Goal: Task Accomplishment & Management: Use online tool/utility

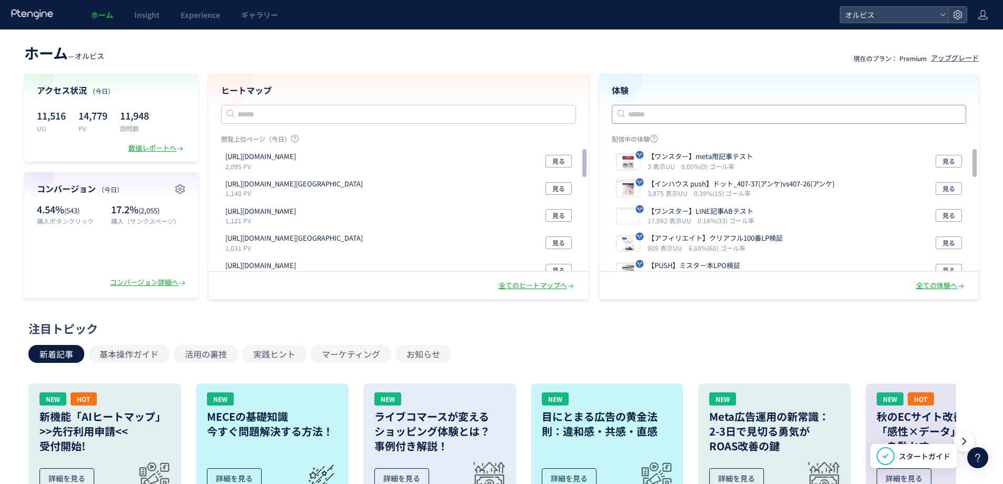
click at [667, 114] on input "text" at bounding box center [789, 114] width 355 height 19
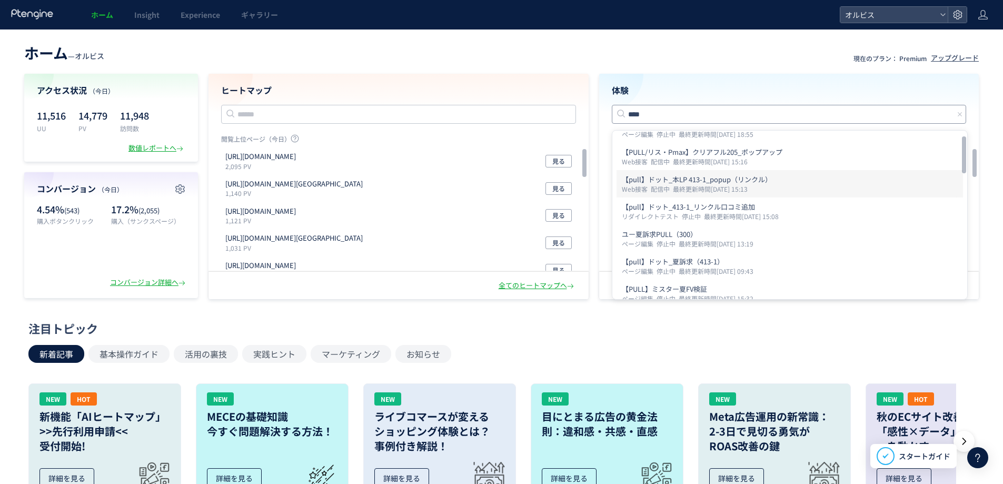
scroll to position [20, 0]
click at [791, 187] on p "Web接客 配信中 最終更新時間[DATE] 15:13" at bounding box center [790, 188] width 336 height 8
type input "**********"
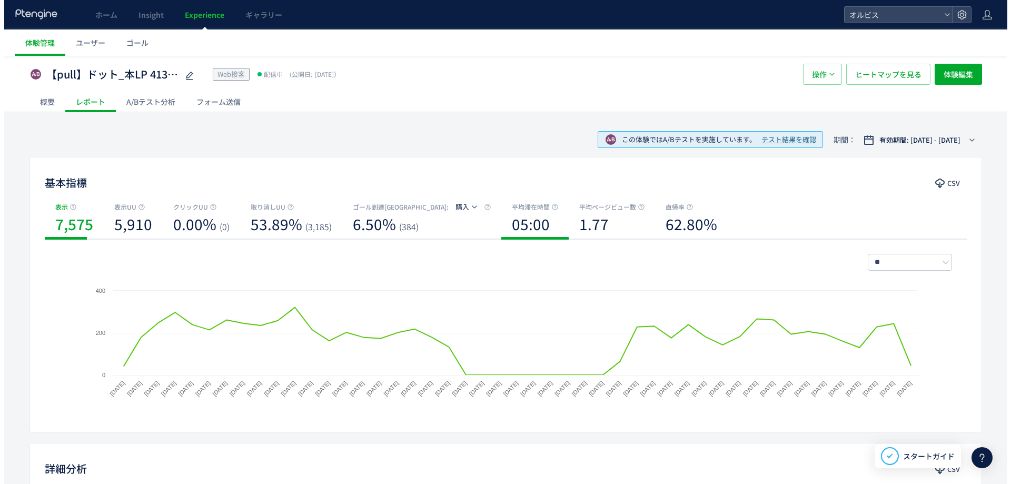
scroll to position [12, 0]
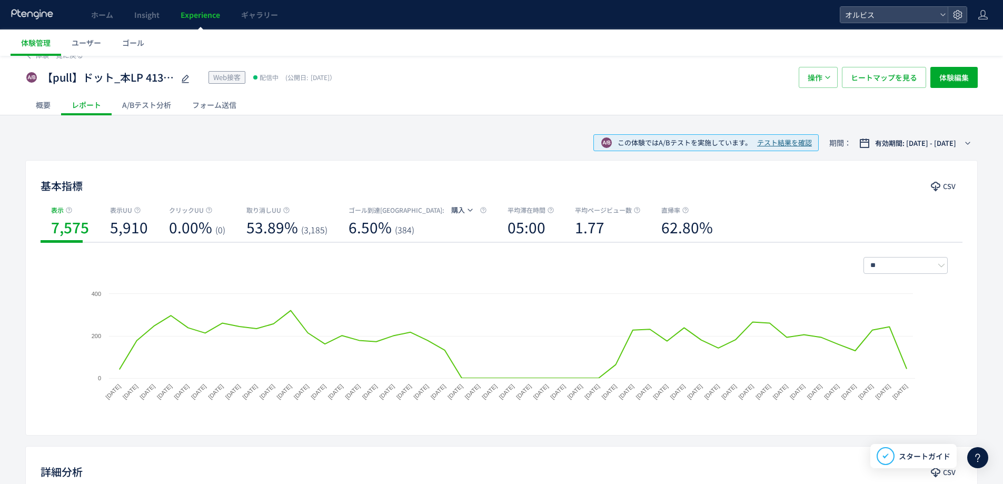
click at [149, 110] on div "A/Bテスト分析" at bounding box center [147, 104] width 70 height 21
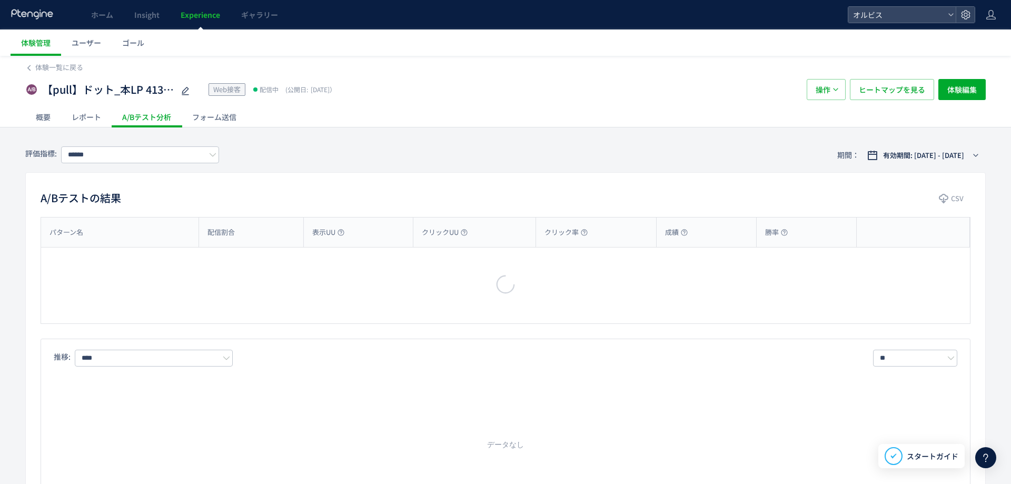
type input "**"
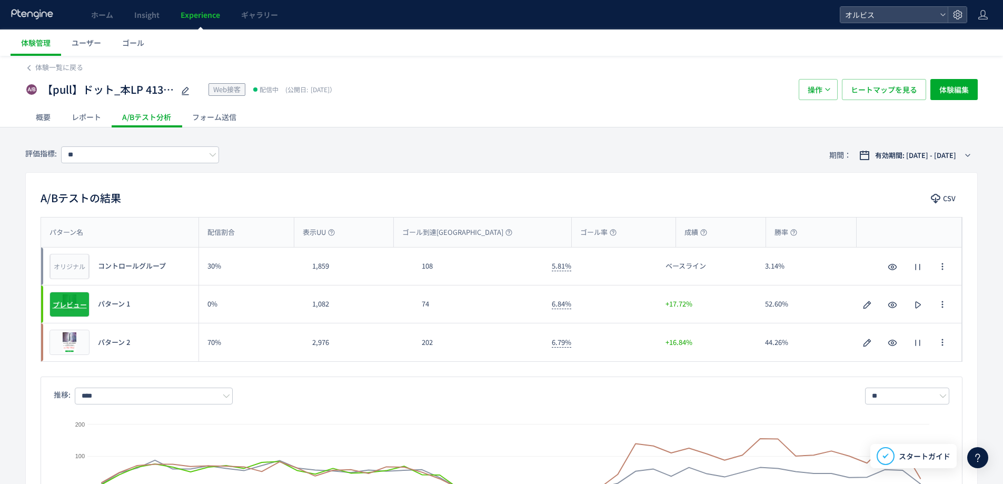
click at [70, 303] on span "プレビュー" at bounding box center [70, 304] width 34 height 10
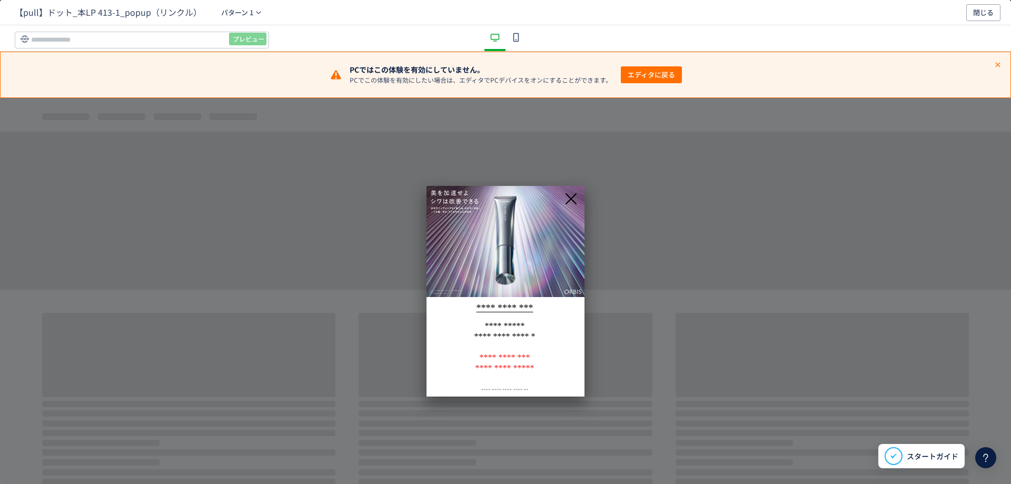
click at [996, 66] on icon "dialog" at bounding box center [998, 65] width 8 height 8
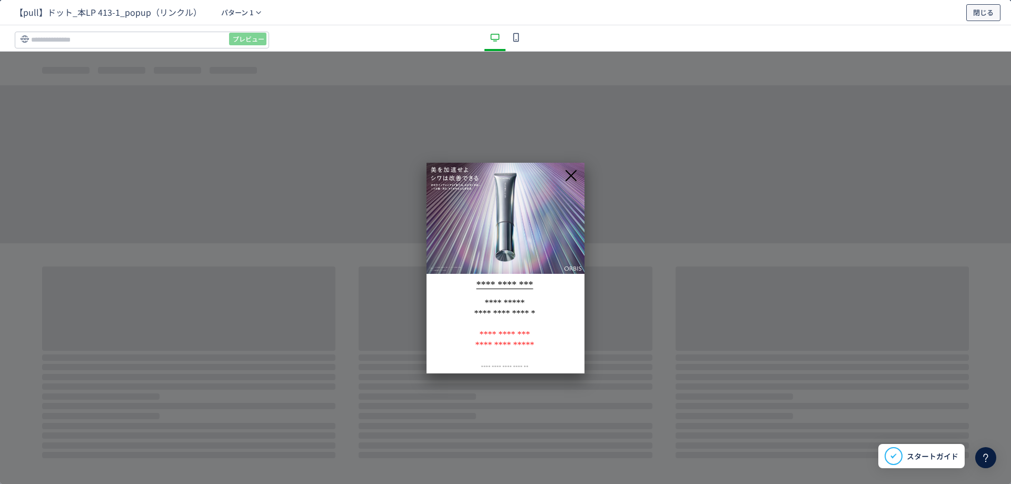
click at [987, 15] on span "閉じる" at bounding box center [983, 12] width 21 height 17
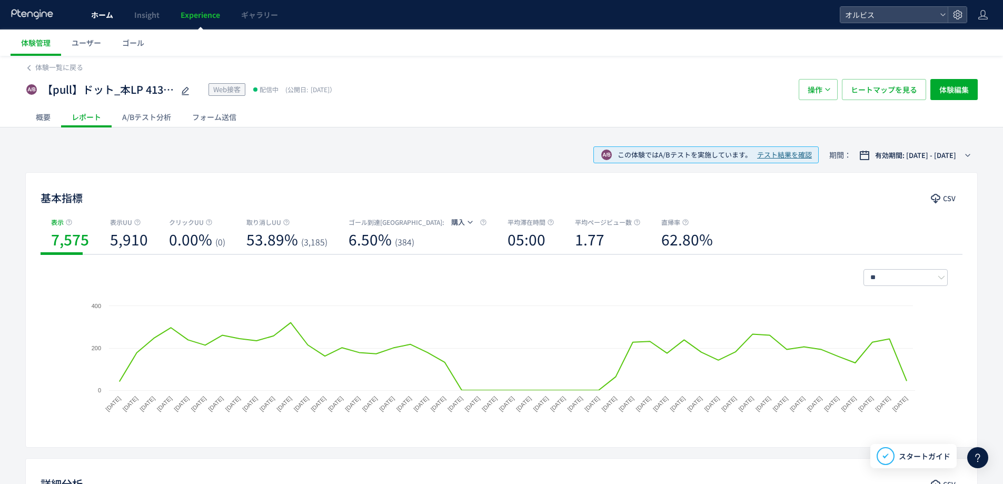
click at [101, 9] on span "ホーム" at bounding box center [102, 14] width 22 height 11
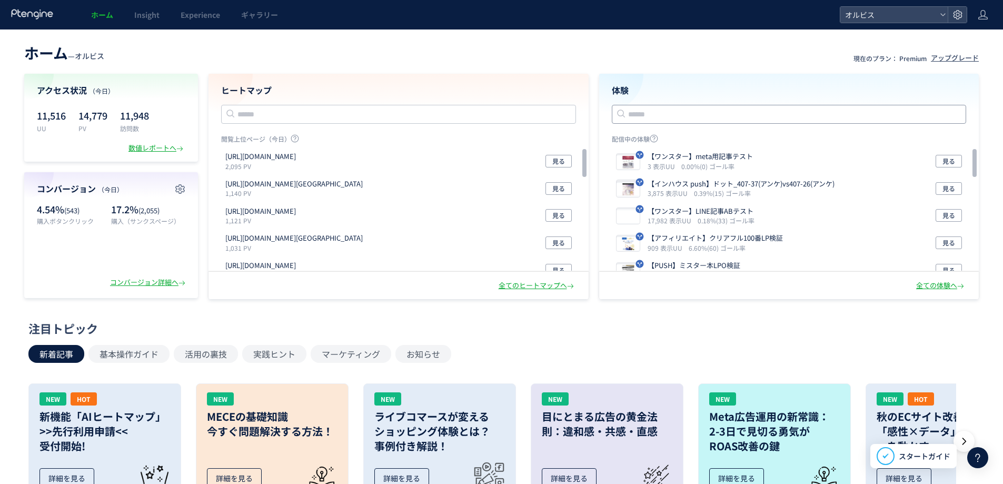
click at [651, 118] on input "text" at bounding box center [789, 114] width 355 height 19
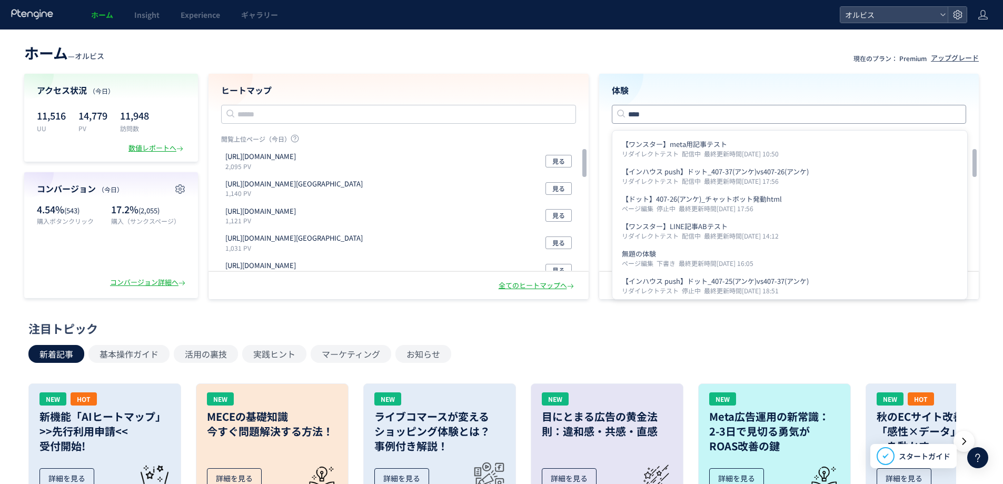
type input "****"
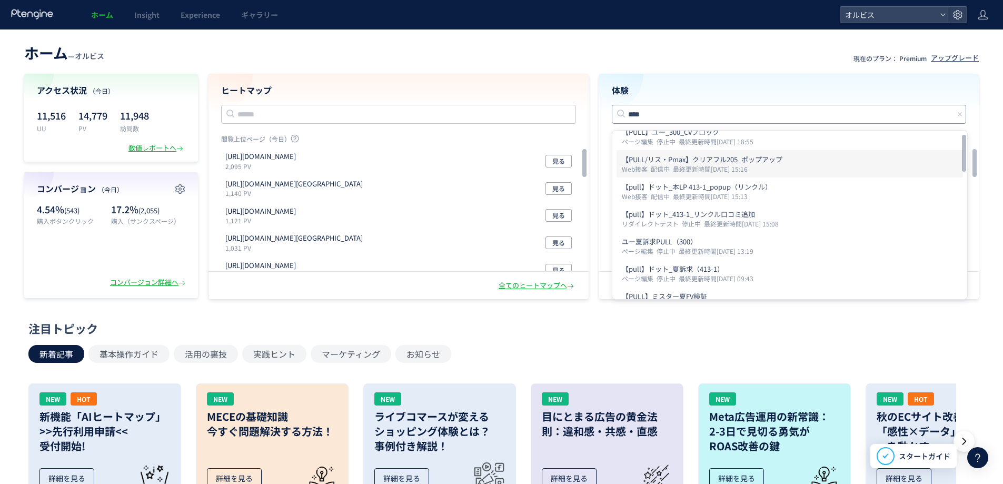
scroll to position [12, 0]
click at [718, 217] on p "【pull】ドット_413-1_リンクル口コミ追加" at bounding box center [790, 215] width 336 height 11
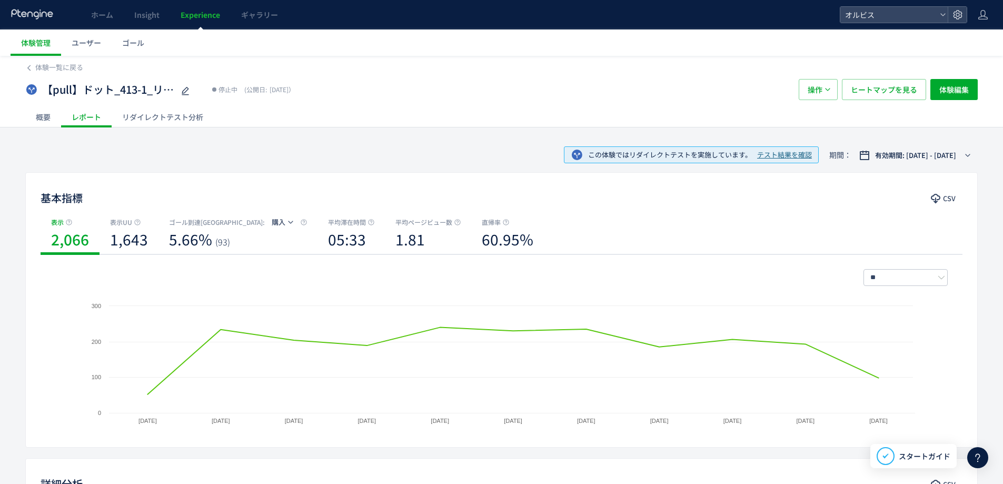
click at [37, 121] on div "概要" at bounding box center [43, 116] width 36 height 21
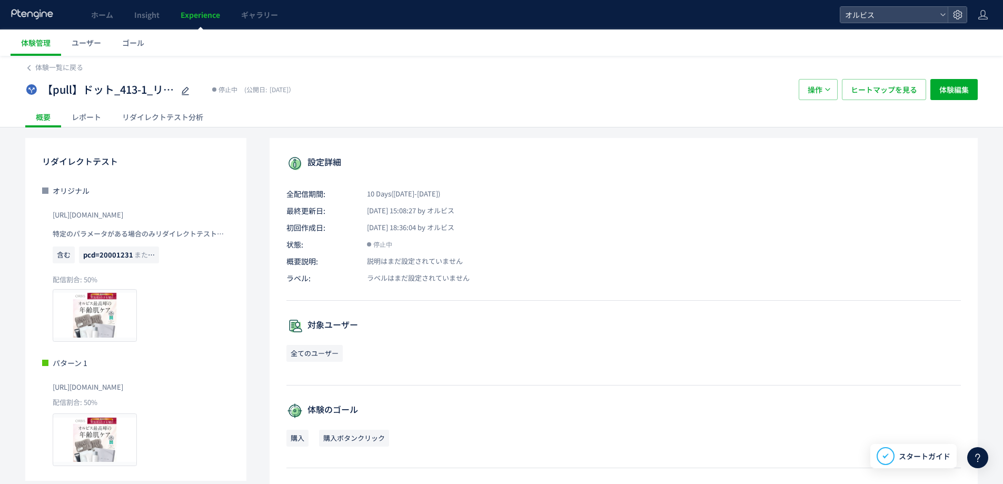
scroll to position [1, 0]
click at [96, 116] on div "レポート" at bounding box center [86, 116] width 51 height 21
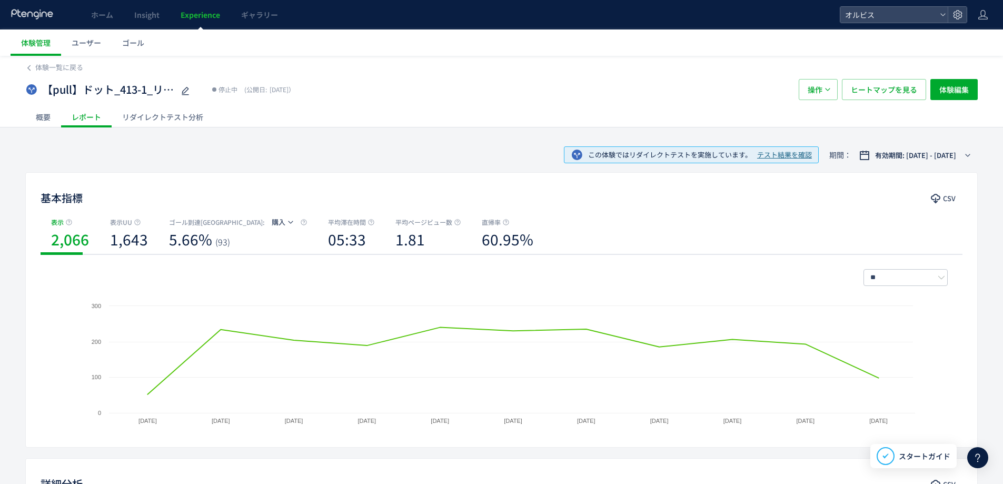
scroll to position [257, 0]
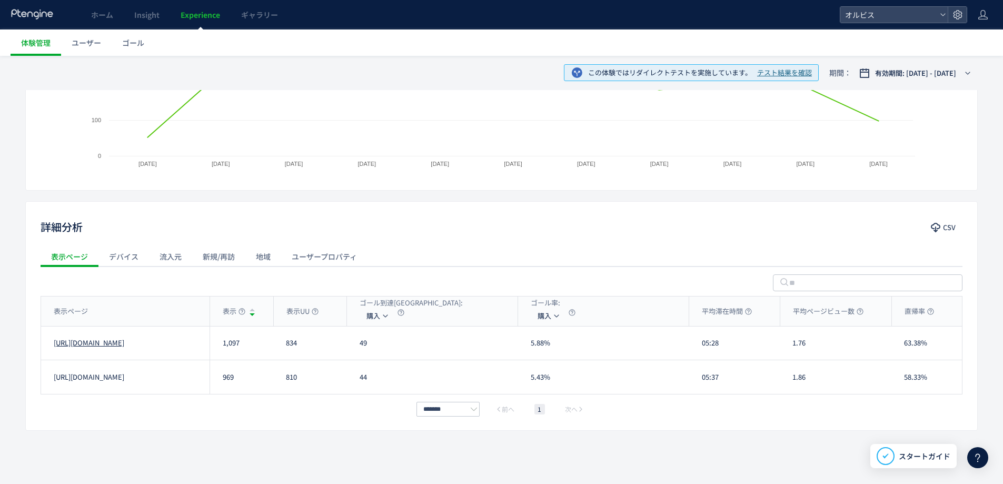
click at [124, 343] on link "[URL][DOMAIN_NAME]" at bounding box center [89, 343] width 71 height 10
click at [124, 376] on link "https://pr.orbis.co.jp/cosmetics/udot/413-9/" at bounding box center [89, 377] width 71 height 10
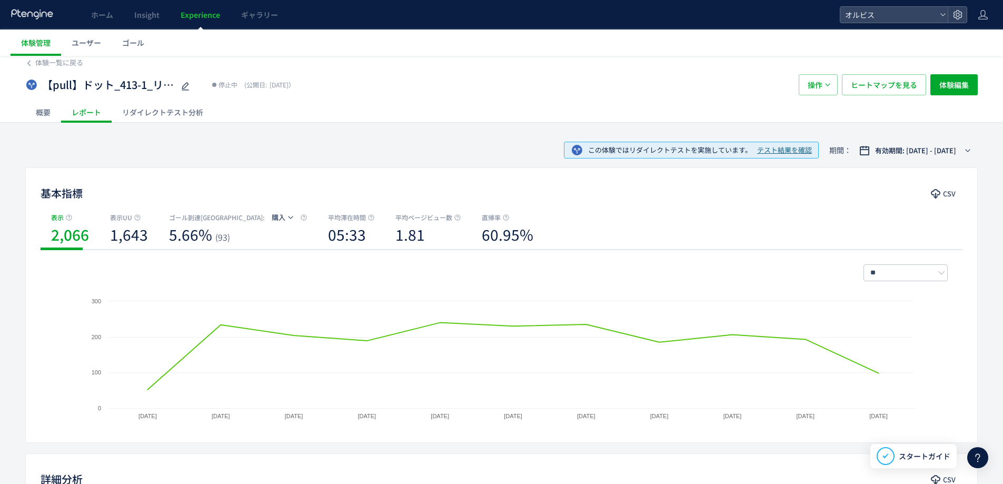
scroll to position [4, 0]
click at [172, 109] on div "リダイレクトテスト分析" at bounding box center [163, 112] width 102 height 21
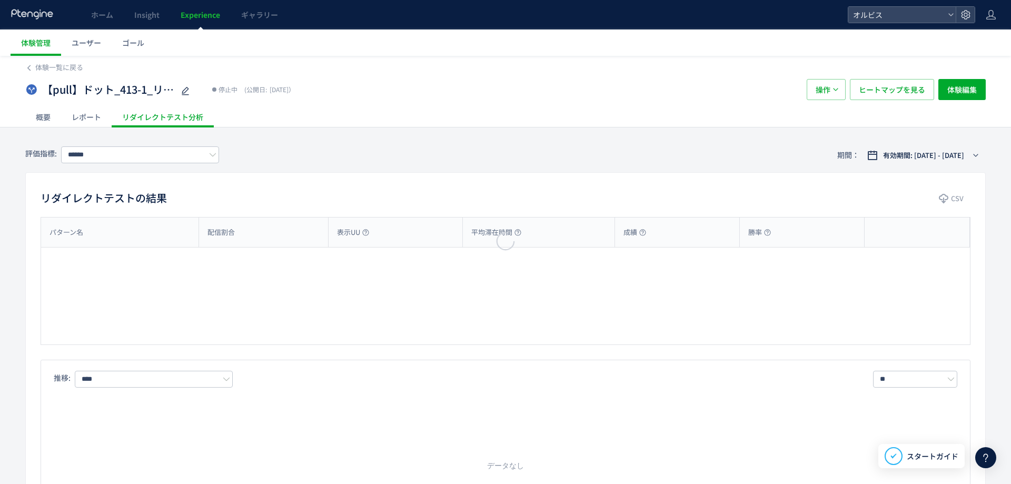
type input "**"
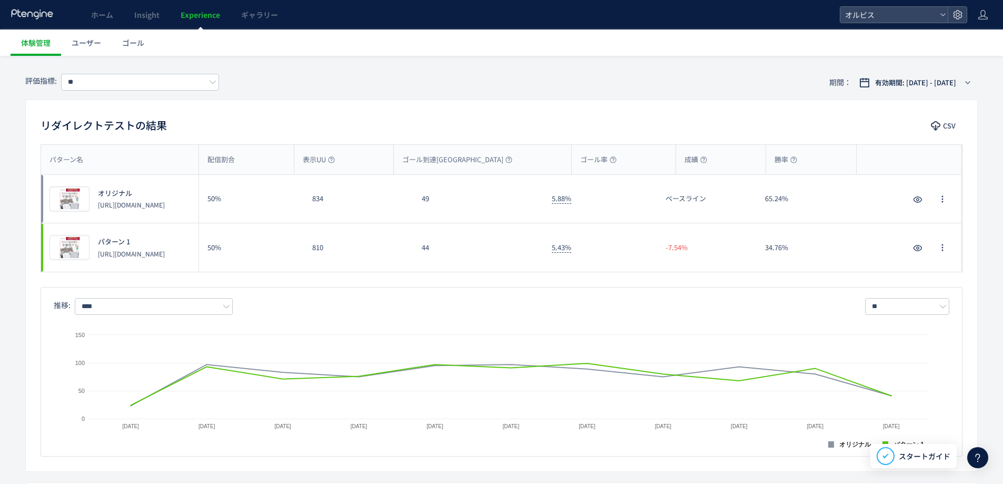
scroll to position [72, 0]
click at [117, 259] on p "https://pr.orbis.co.jp/cosmetics/udot/413-9/" at bounding box center [131, 254] width 67 height 9
click at [69, 249] on span "プレビュー" at bounding box center [70, 248] width 34 height 10
click at [70, 247] on span "プレビュー" at bounding box center [70, 248] width 34 height 10
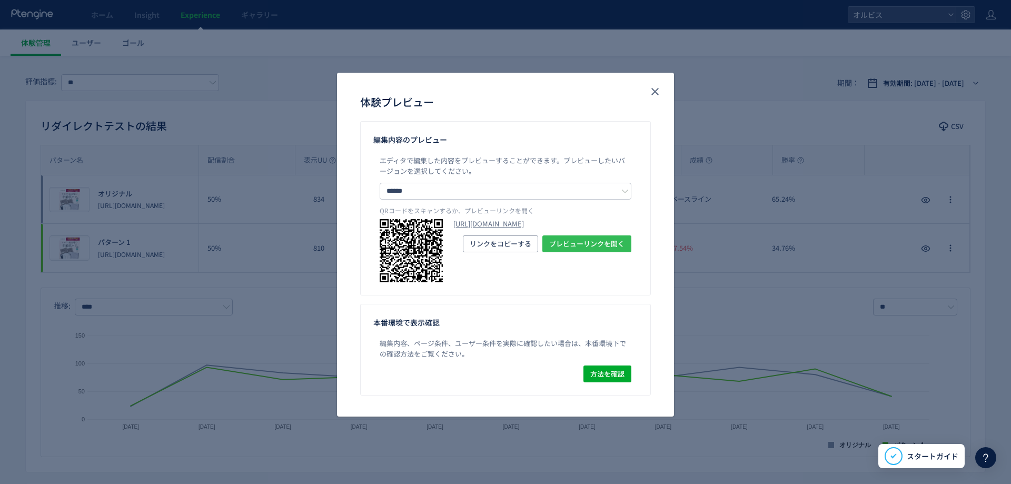
click at [579, 252] on span "プレビューリンクを開く" at bounding box center [586, 243] width 75 height 17
click at [656, 90] on use "close" at bounding box center [654, 91] width 7 height 7
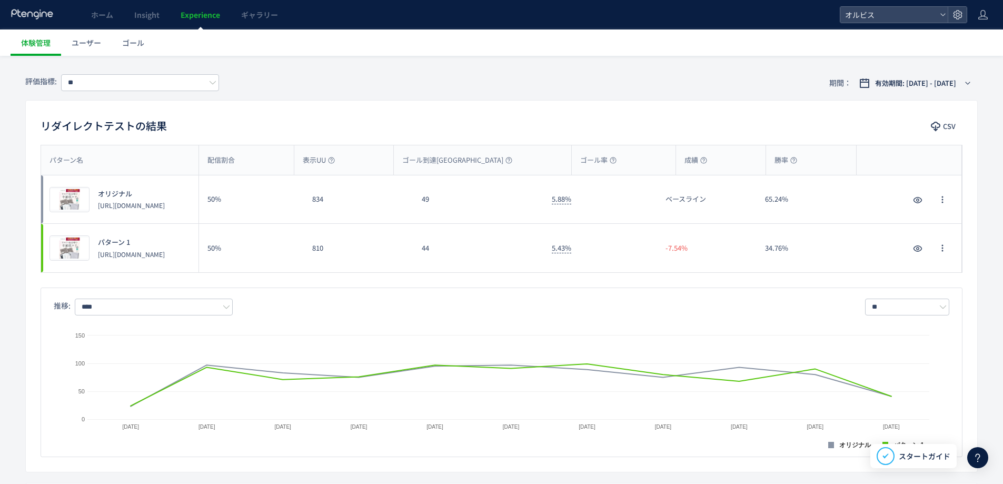
drag, startPoint x: 128, startPoint y: 197, endPoint x: 123, endPoint y: 205, distance: 8.8
click at [128, 201] on p "[URL][DOMAIN_NAME]" at bounding box center [131, 205] width 67 height 9
click at [120, 210] on p "[URL][DOMAIN_NAME]" at bounding box center [131, 205] width 67 height 9
click at [72, 203] on span "プレビュー" at bounding box center [70, 199] width 34 height 10
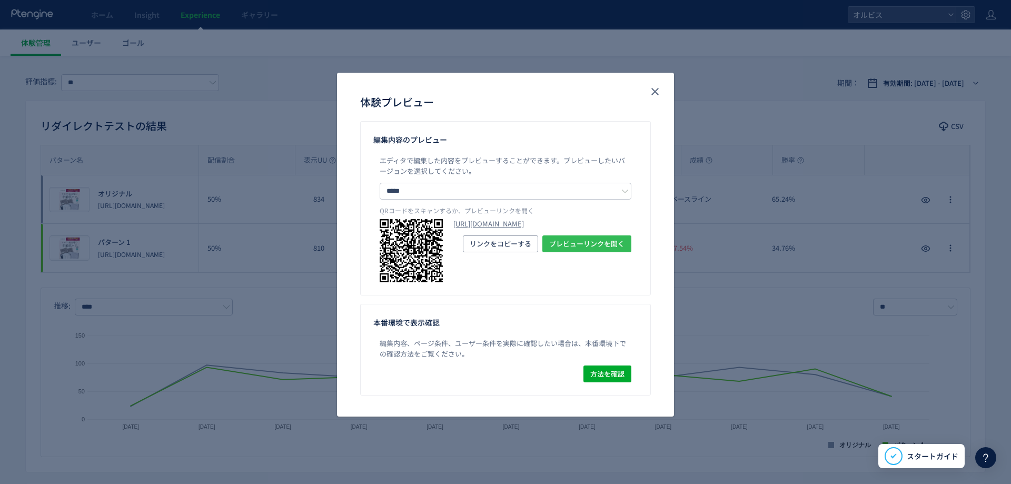
click at [572, 252] on span "プレビューリンクを開く" at bounding box center [586, 243] width 75 height 17
click at [660, 92] on icon "close" at bounding box center [655, 91] width 13 height 13
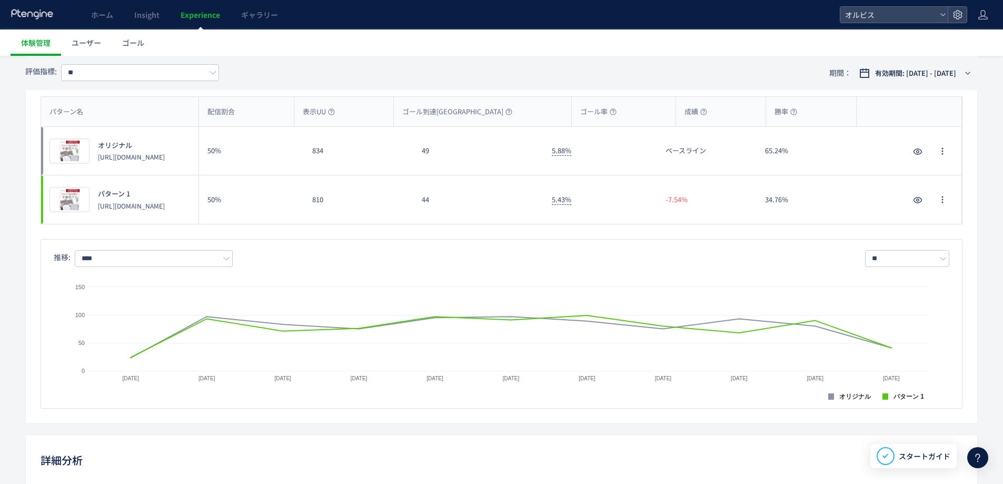
scroll to position [0, 0]
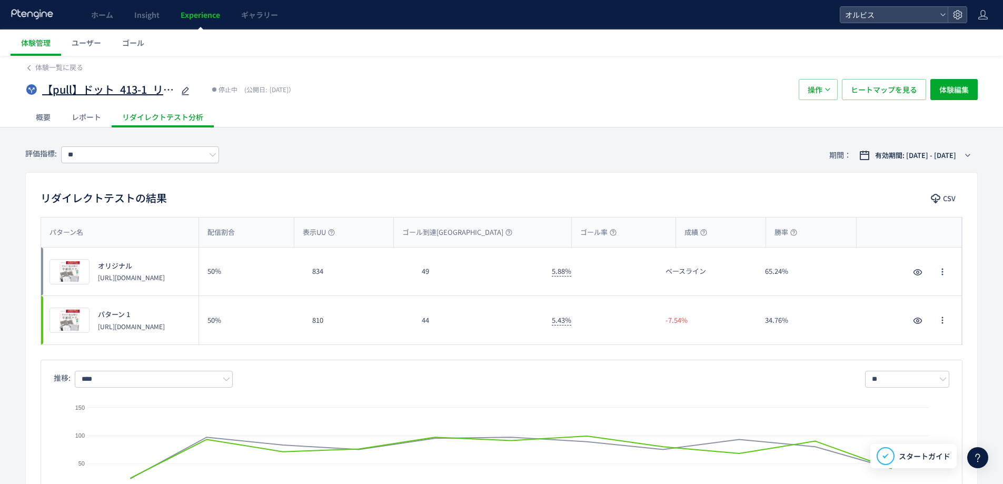
click at [158, 90] on span "【pull】ドット_413-1_リンクル口コミ追加" at bounding box center [108, 89] width 132 height 15
click at [114, 94] on input "**********" at bounding box center [108, 90] width 132 height 21
click at [52, 64] on span "体験一覧に戻る" at bounding box center [59, 67] width 48 height 10
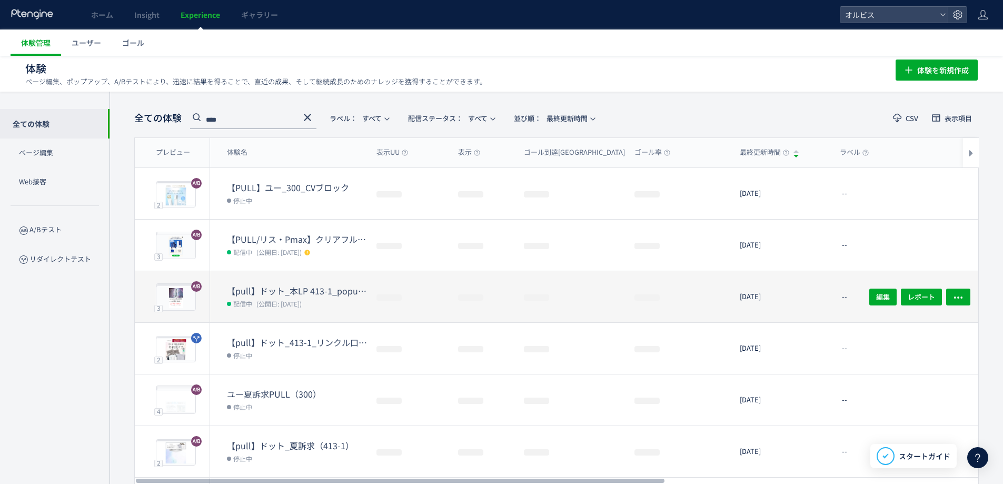
scroll to position [5, 0]
